Goal: Transaction & Acquisition: Purchase product/service

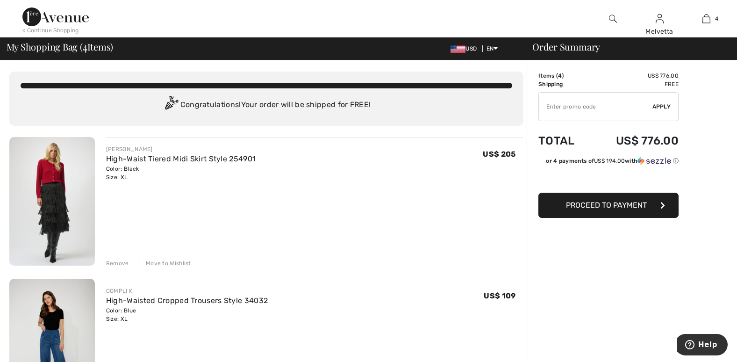
scroll to position [316, 0]
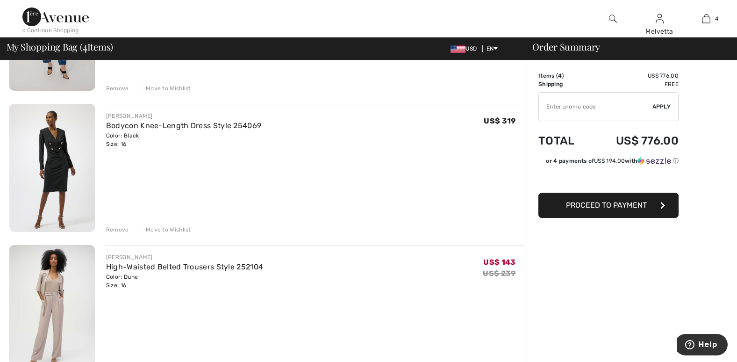
click at [119, 226] on div "Remove" at bounding box center [117, 229] width 23 height 8
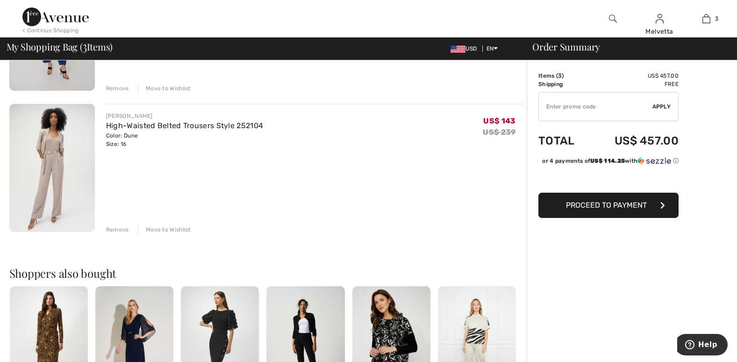
click at [44, 340] on img at bounding box center [49, 344] width 78 height 117
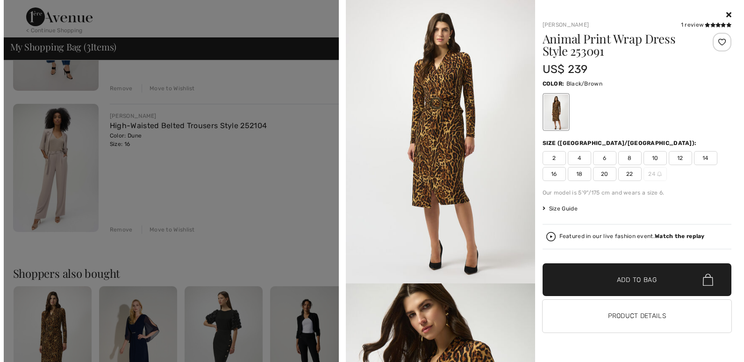
scroll to position [0, 0]
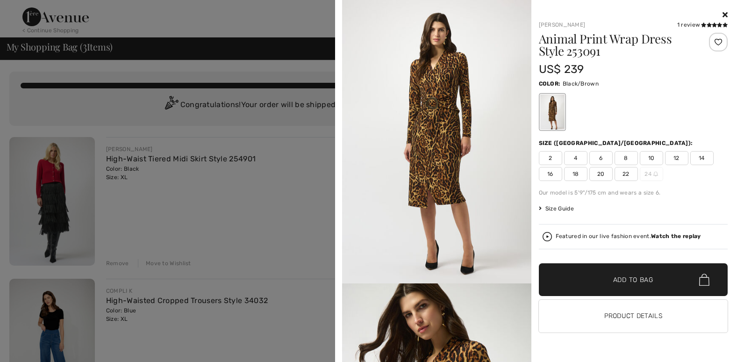
click at [723, 12] on icon at bounding box center [725, 14] width 5 height 7
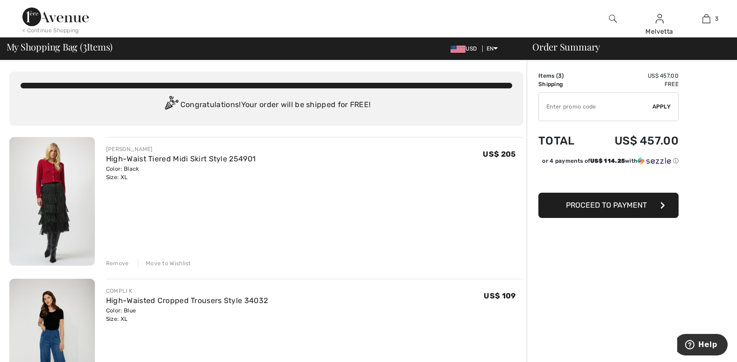
click at [613, 18] on img at bounding box center [613, 18] width 8 height 11
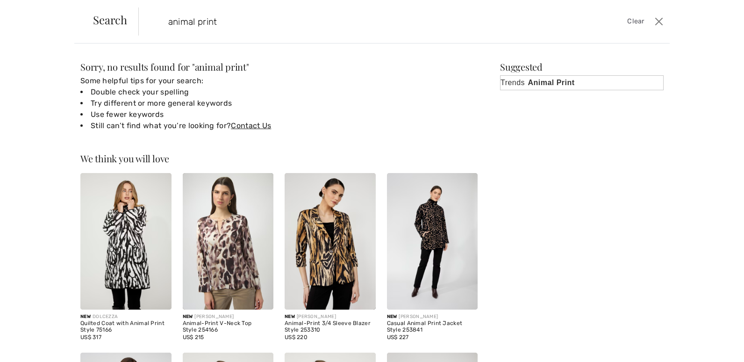
type input "animal print"
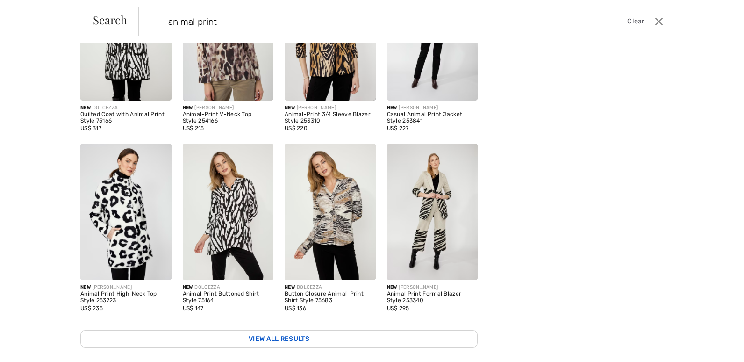
click at [299, 330] on link "View All Results" at bounding box center [278, 338] width 397 height 17
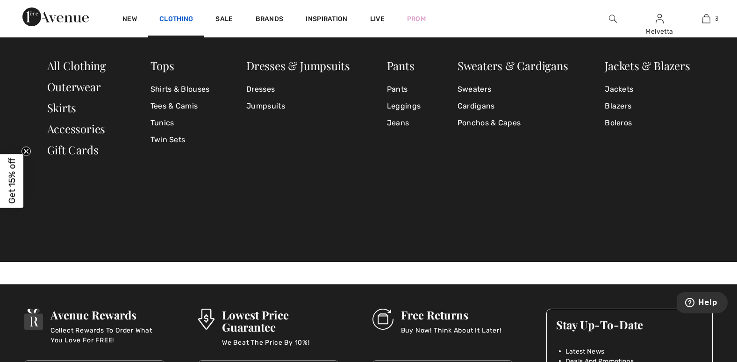
click at [179, 17] on link "Clothing" at bounding box center [176, 20] width 34 height 10
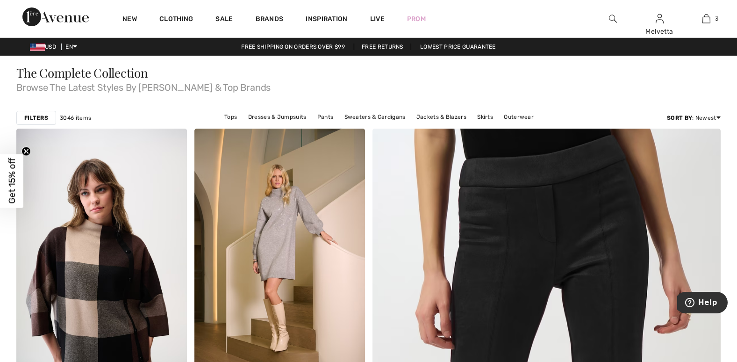
click at [178, 17] on link "Clothing" at bounding box center [176, 20] width 34 height 10
click at [186, 16] on link "Clothing" at bounding box center [176, 20] width 34 height 10
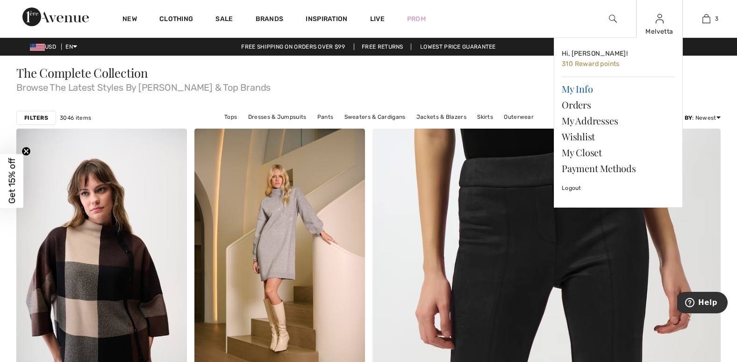
click at [584, 89] on link "My Info" at bounding box center [618, 89] width 113 height 16
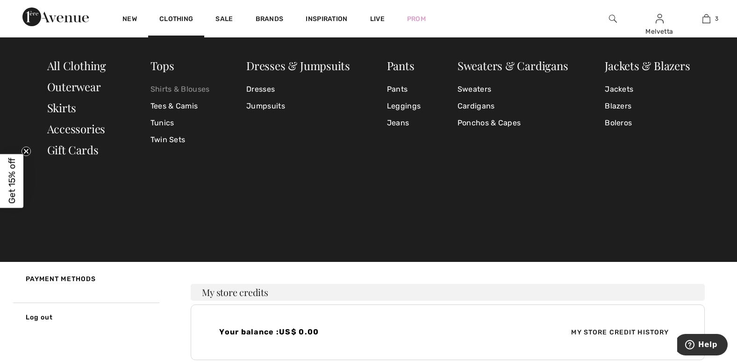
click at [171, 88] on link "Shirts & Blouses" at bounding box center [179, 89] width 59 height 17
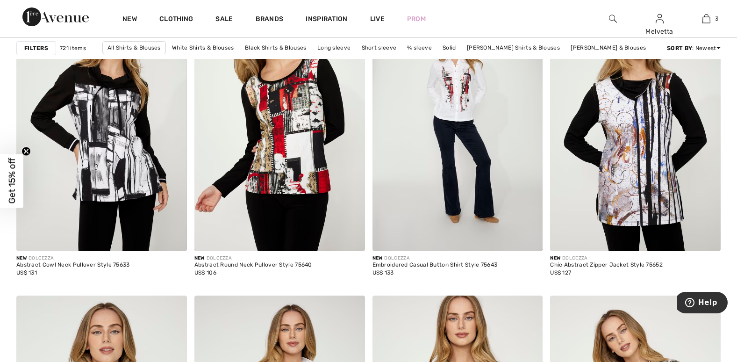
scroll to position [4430, 0]
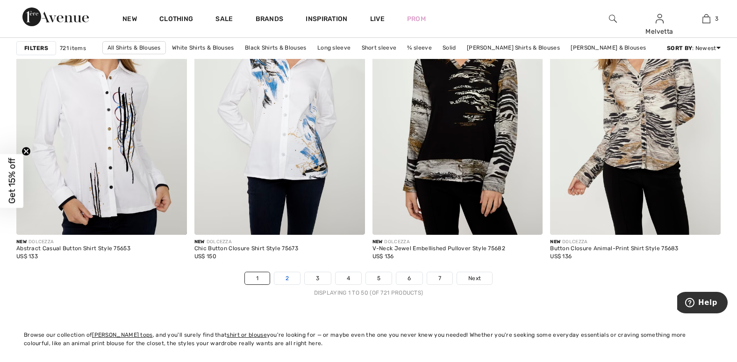
click at [287, 279] on link "2" at bounding box center [287, 278] width 26 height 12
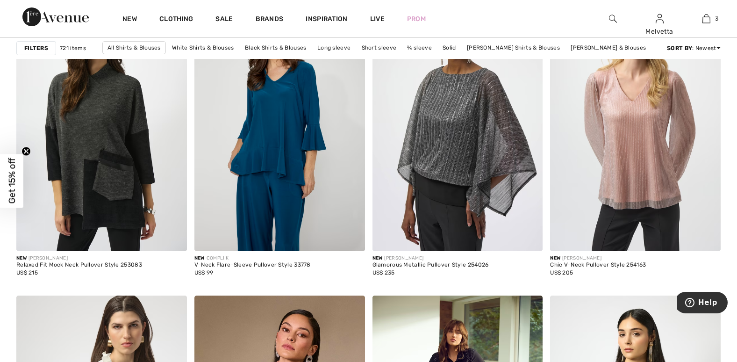
scroll to position [4430, 0]
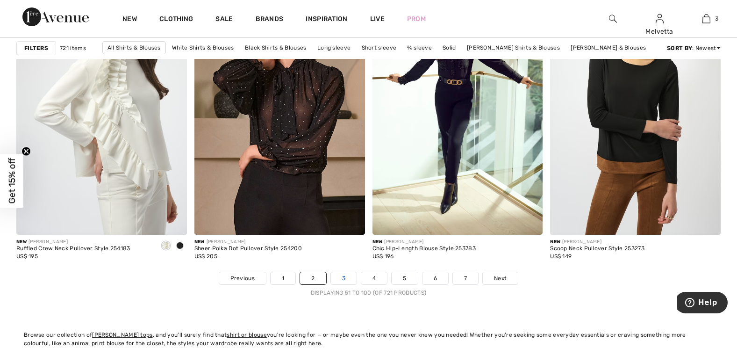
click at [341, 276] on link "3" at bounding box center [344, 278] width 26 height 12
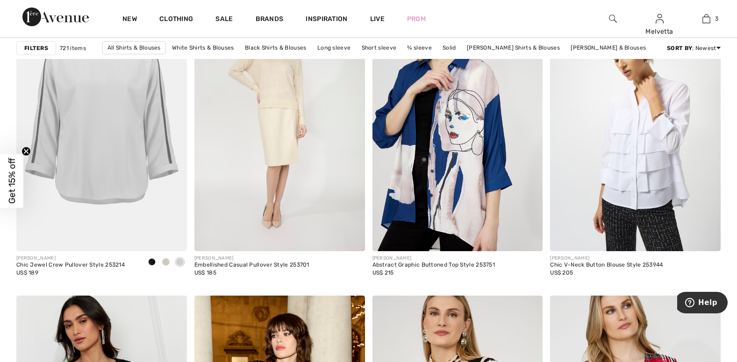
scroll to position [4430, 0]
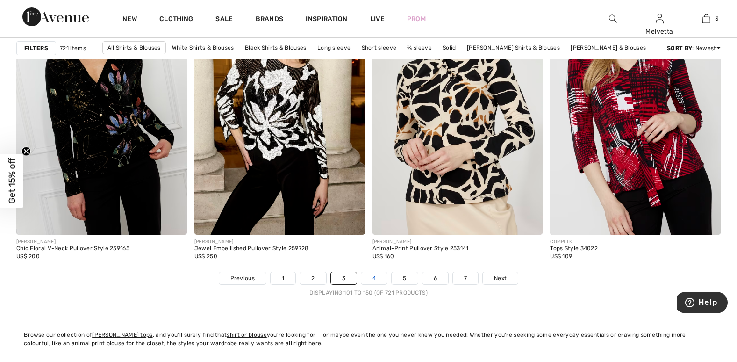
click at [372, 276] on link "4" at bounding box center [374, 278] width 26 height 12
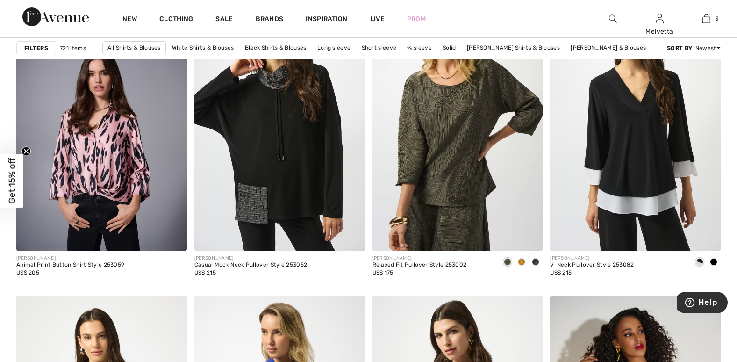
scroll to position [4430, 0]
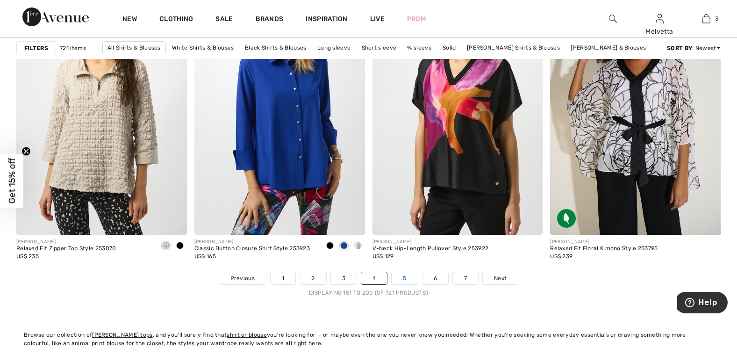
click at [401, 277] on link "5" at bounding box center [405, 278] width 26 height 12
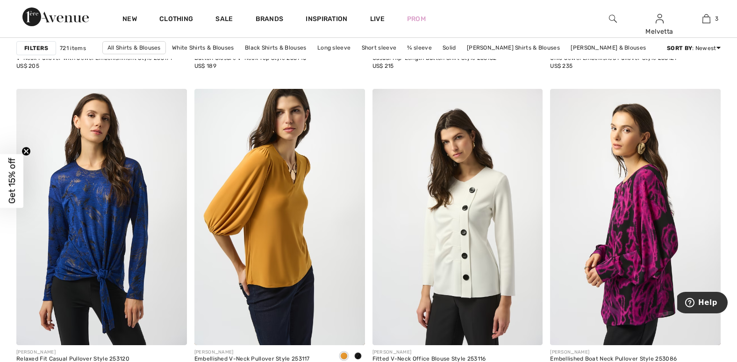
scroll to position [1266, 0]
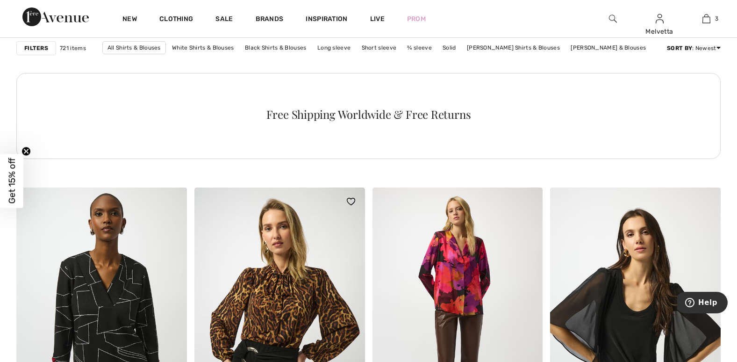
click at [349, 253] on img at bounding box center [279, 315] width 171 height 256
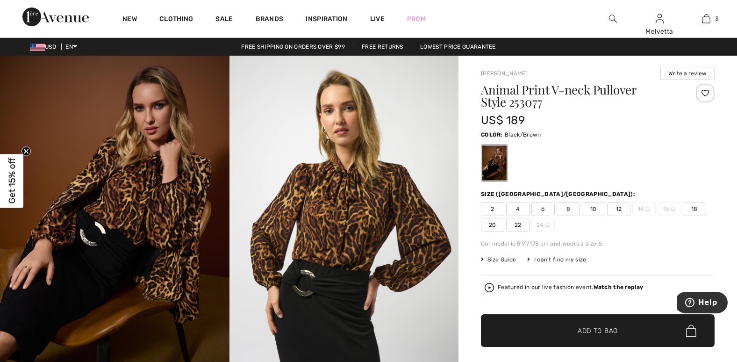
click at [491, 288] on img at bounding box center [489, 287] width 9 height 9
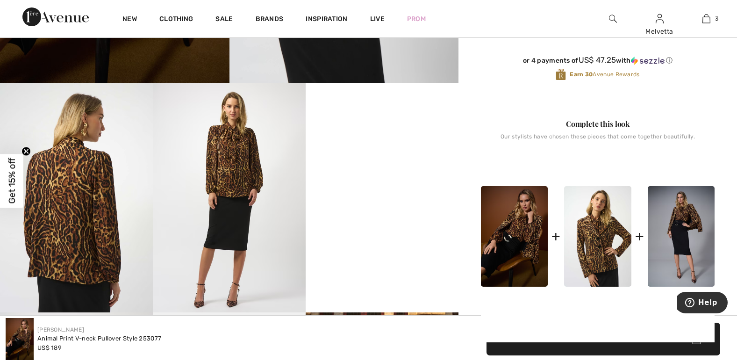
click at [575, 258] on img at bounding box center [597, 236] width 67 height 100
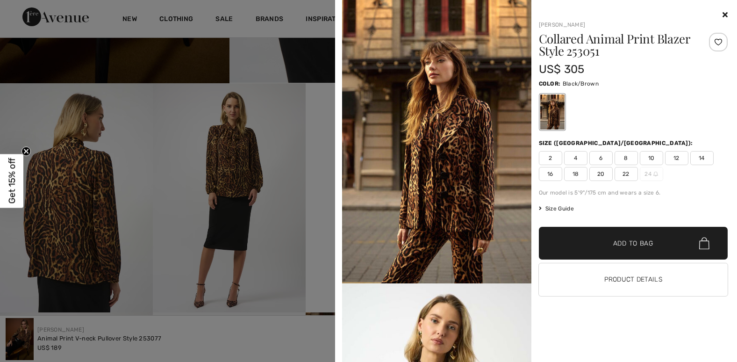
click at [548, 174] on span "16" at bounding box center [550, 174] width 23 height 14
click at [610, 243] on span "✔ Added to Bag" at bounding box center [619, 243] width 57 height 10
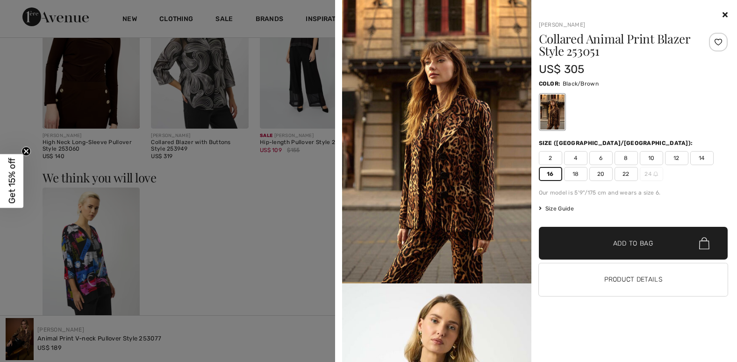
scroll to position [1266, 0]
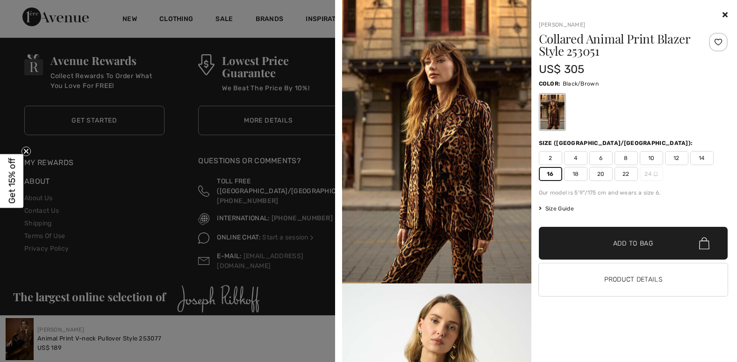
click at [725, 13] on icon at bounding box center [725, 14] width 5 height 7
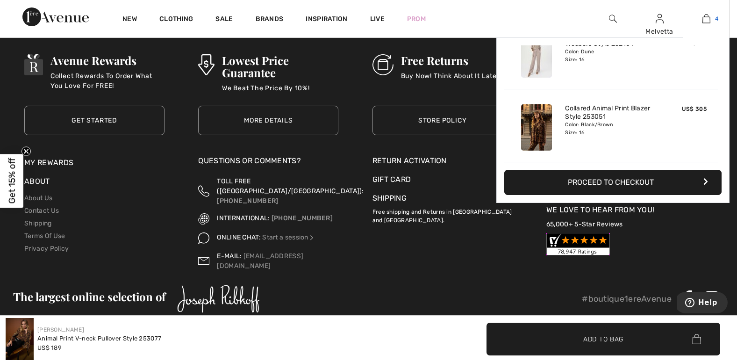
click at [704, 16] on img at bounding box center [706, 18] width 8 height 11
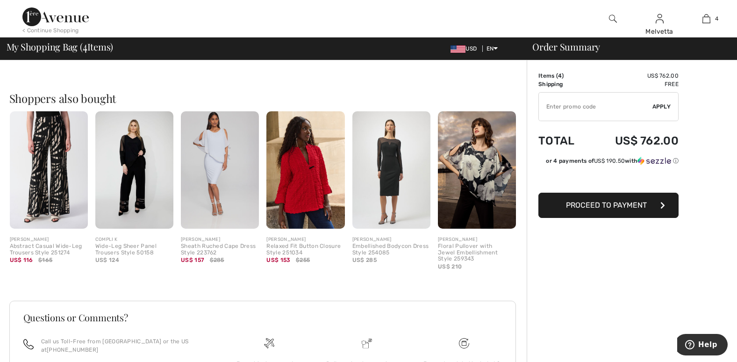
scroll to position [316, 0]
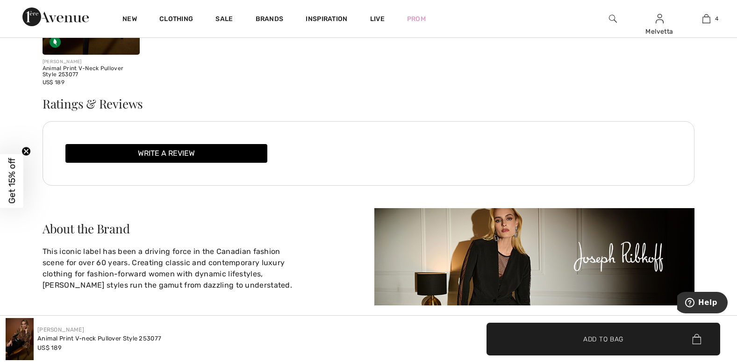
scroll to position [1117, 0]
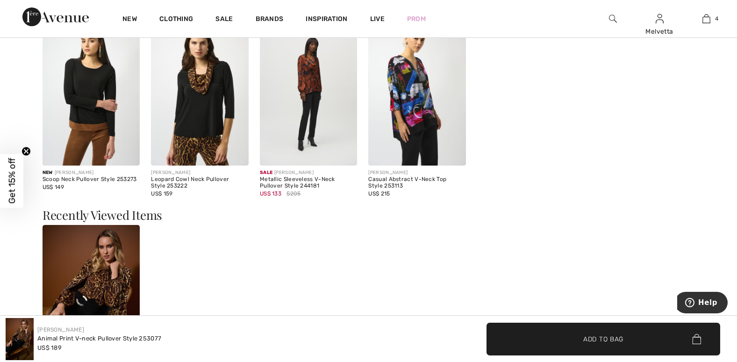
click at [99, 270] on img at bounding box center [92, 298] width 98 height 146
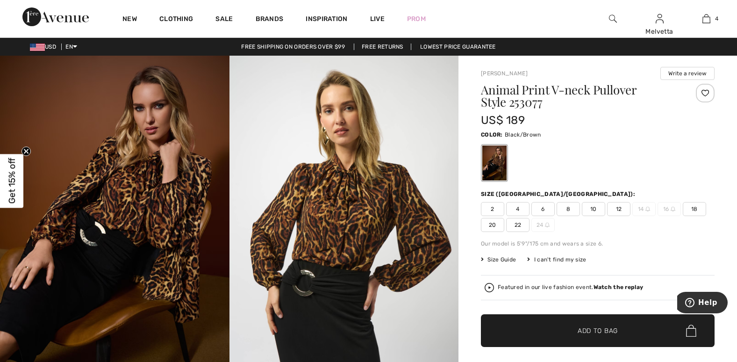
click at [694, 208] on span "18" at bounding box center [694, 209] width 23 height 14
click at [599, 327] on span "Add to Bag" at bounding box center [598, 331] width 40 height 10
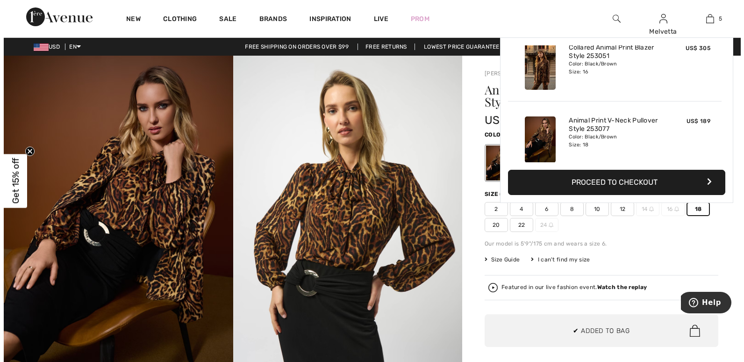
scroll to position [248, 0]
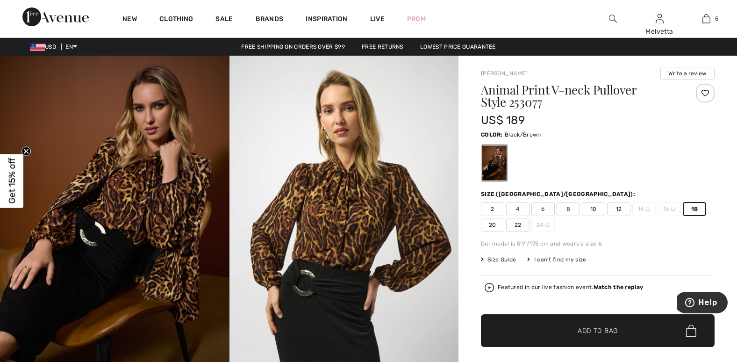
click at [331, 322] on img at bounding box center [343, 228] width 229 height 344
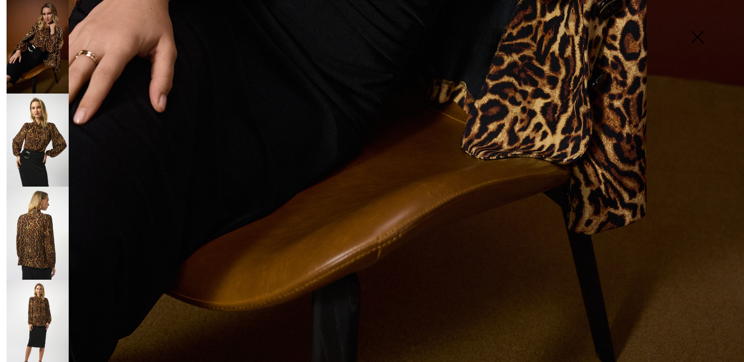
scroll to position [1119, 0]
click at [31, 164] on img at bounding box center [38, 139] width 62 height 93
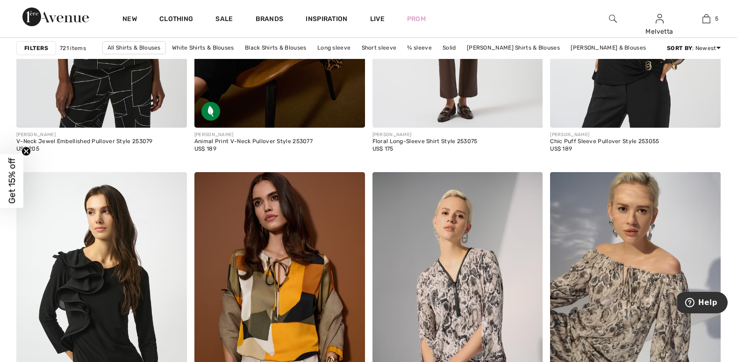
scroll to position [1898, 0]
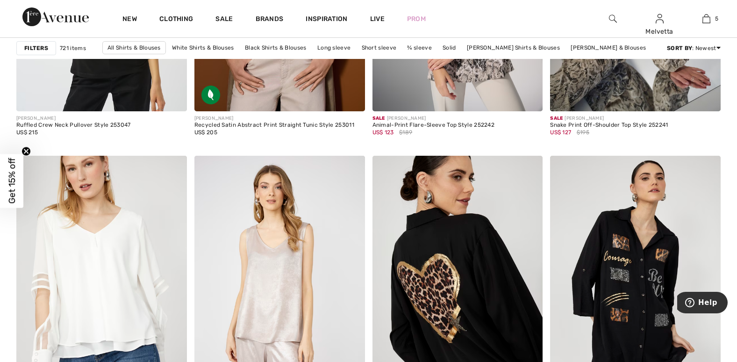
click at [734, 34] on div "New Clothing Sale Brands Inspiration Live Prom Melvetta Hi, [PERSON_NAME]! 310 …" at bounding box center [368, 18] width 737 height 37
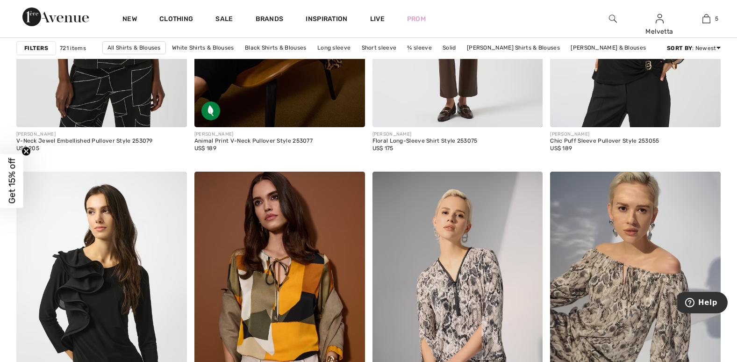
scroll to position [1898, 0]
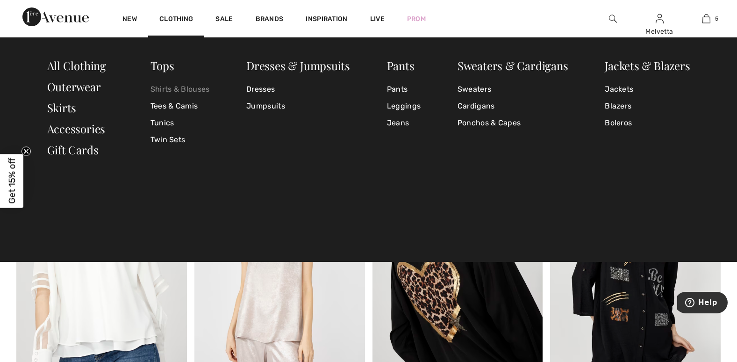
click at [173, 90] on link "Shirts & Blouses" at bounding box center [179, 89] width 59 height 17
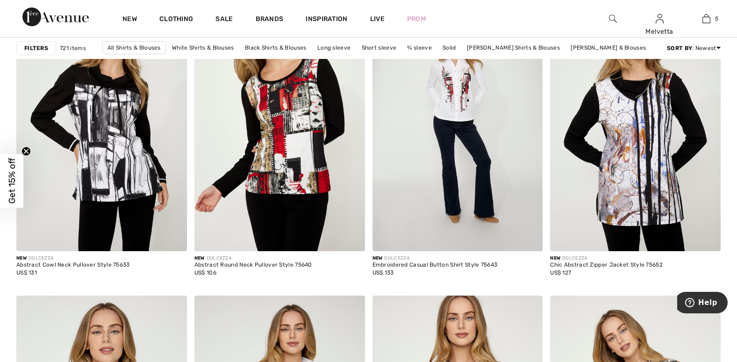
scroll to position [4430, 0]
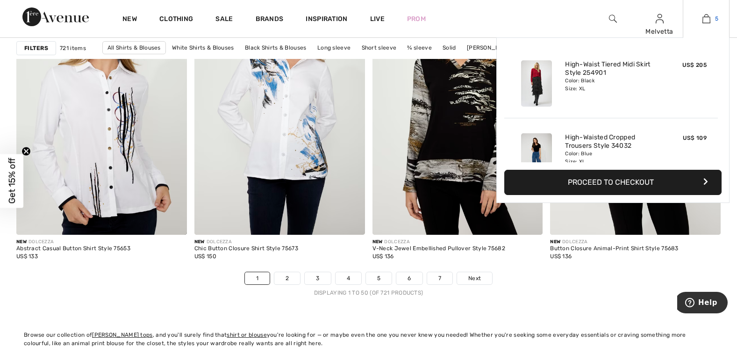
click at [703, 20] on img at bounding box center [706, 18] width 8 height 11
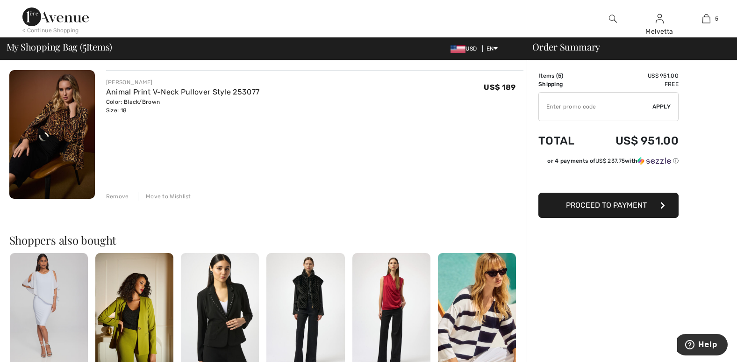
scroll to position [316, 0]
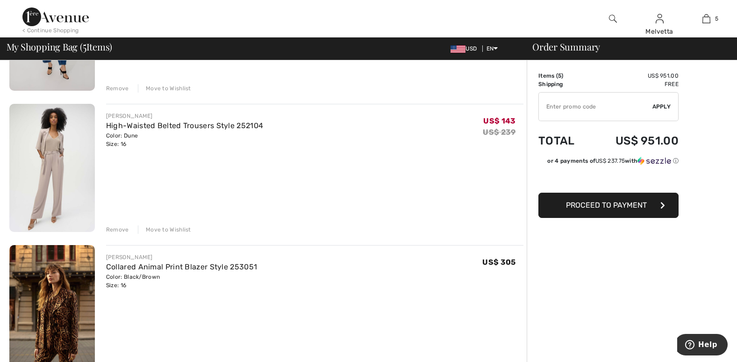
click at [53, 308] on img at bounding box center [52, 309] width 86 height 129
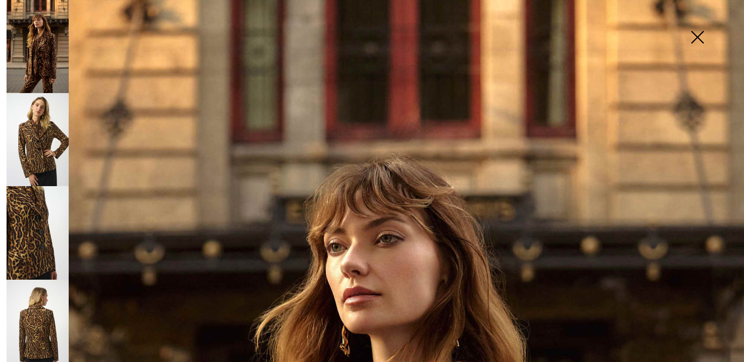
click at [41, 145] on img at bounding box center [38, 139] width 62 height 93
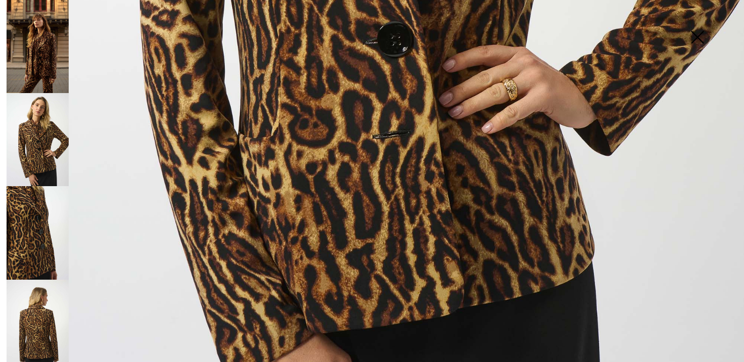
scroll to position [743, 0]
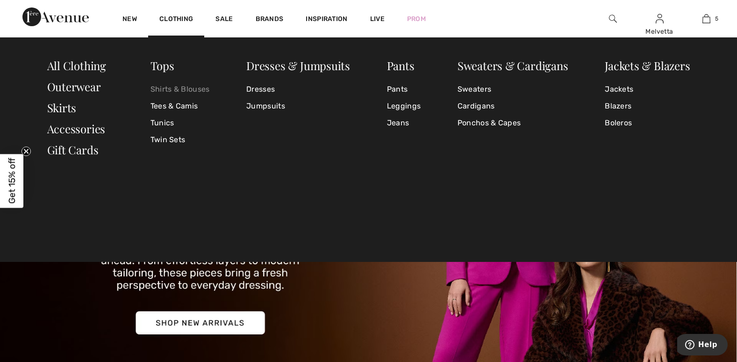
click at [166, 86] on link "Shirts & Blouses" at bounding box center [179, 89] width 59 height 17
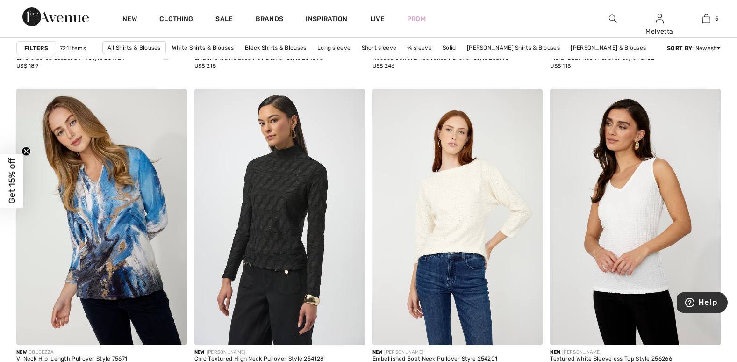
scroll to position [1266, 0]
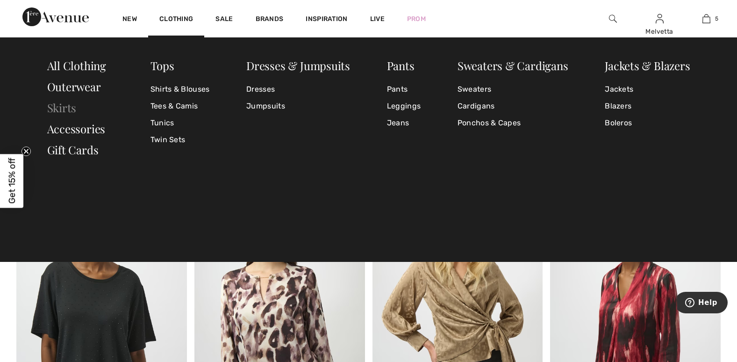
click at [61, 107] on link "Skirts" at bounding box center [61, 107] width 29 height 15
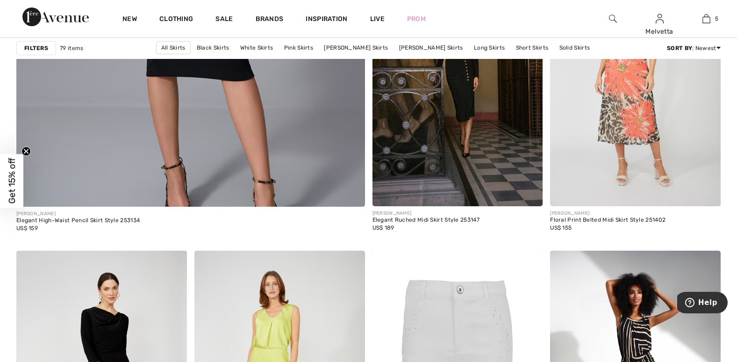
scroll to position [2531, 0]
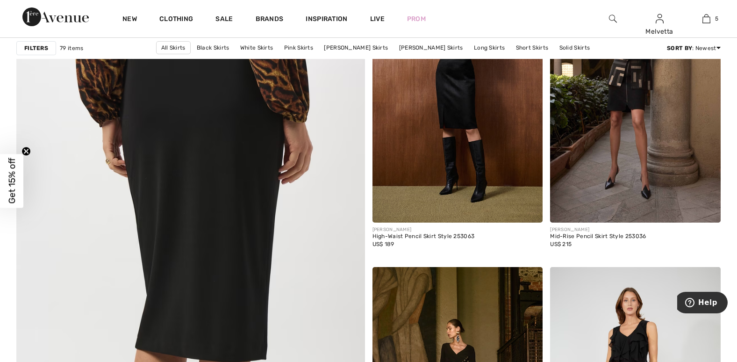
click at [217, 224] on img at bounding box center [190, 280] width 418 height 627
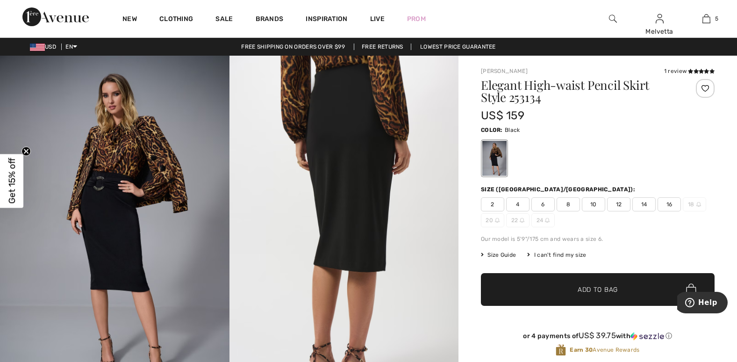
click at [672, 205] on span "16" at bounding box center [669, 204] width 23 height 14
click at [611, 287] on span "Add to Bag" at bounding box center [598, 290] width 40 height 10
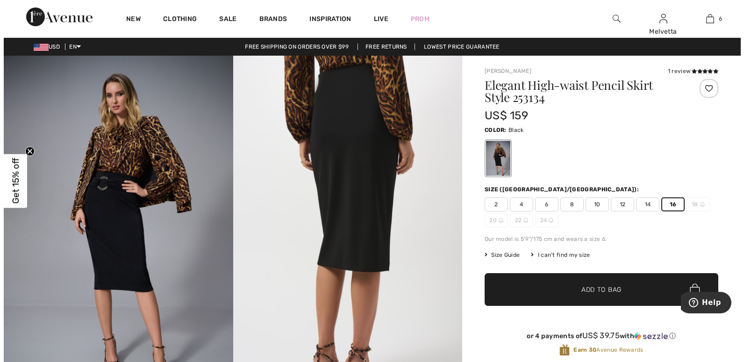
scroll to position [316, 0]
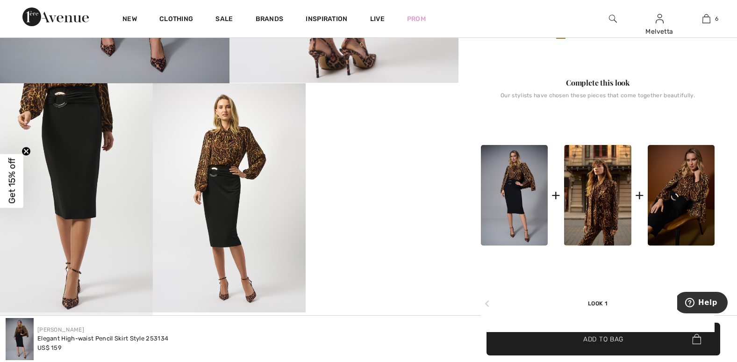
click at [85, 150] on img at bounding box center [76, 197] width 153 height 229
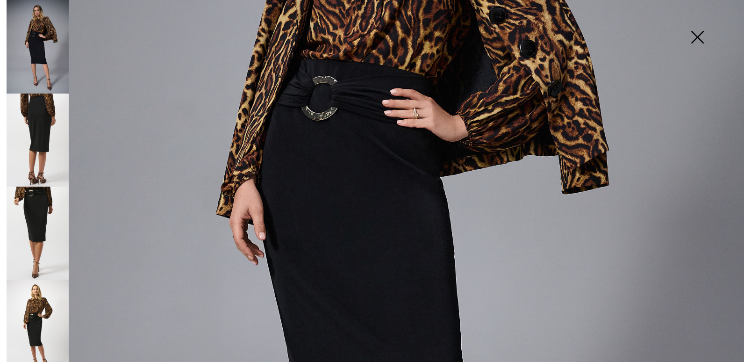
click at [694, 35] on img at bounding box center [697, 38] width 47 height 48
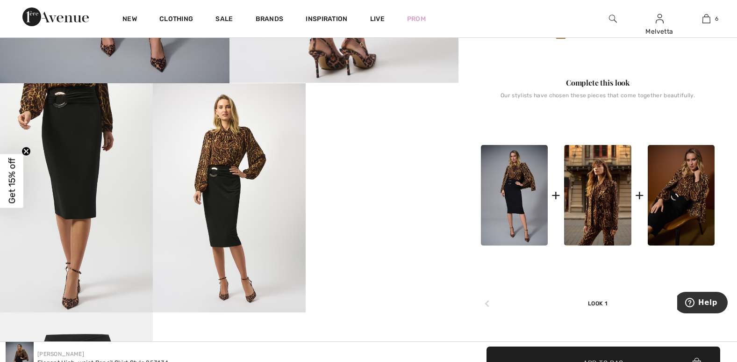
scroll to position [0, 0]
